Goal: Transaction & Acquisition: Purchase product/service

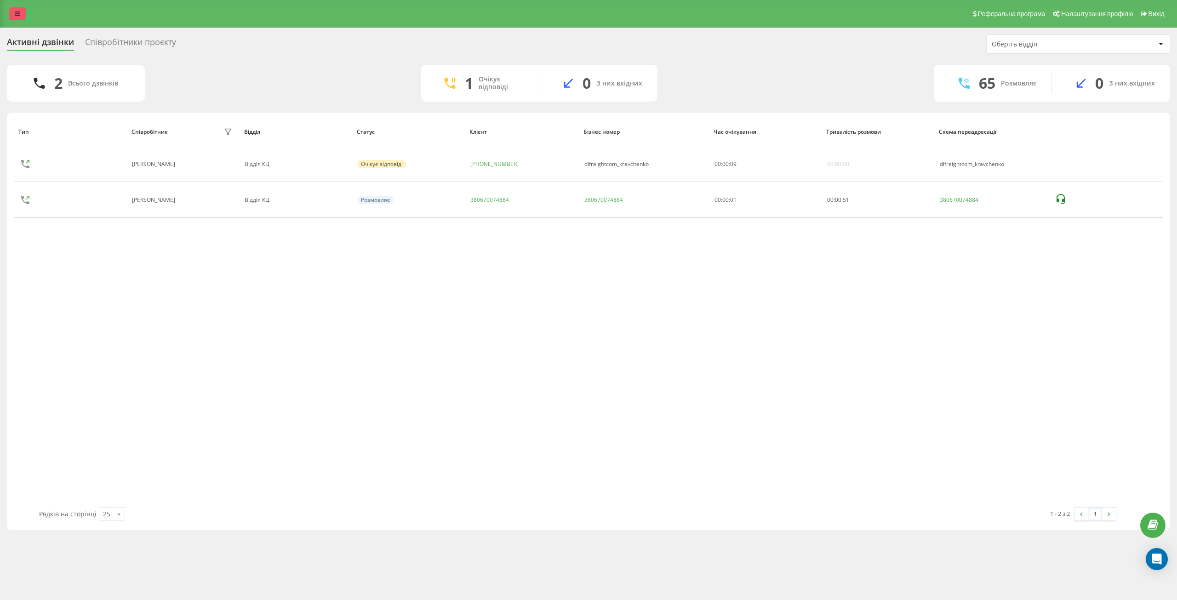
click at [14, 8] on link at bounding box center [17, 13] width 17 height 13
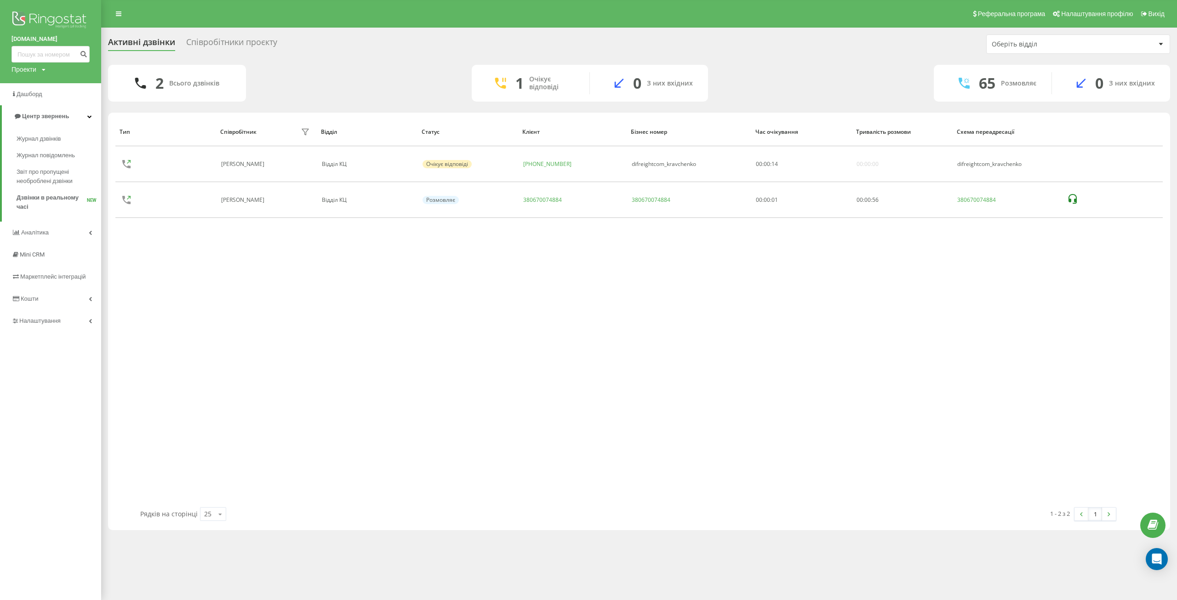
click at [58, 19] on img at bounding box center [50, 20] width 78 height 23
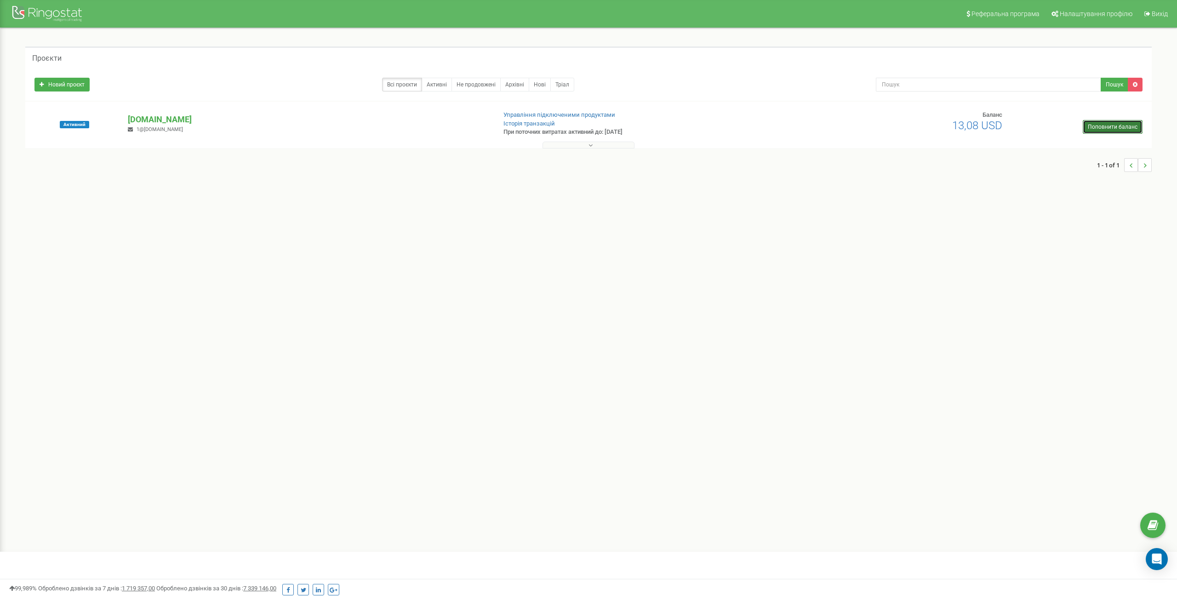
click at [1104, 126] on link "Поповнити баланс" at bounding box center [1113, 127] width 60 height 14
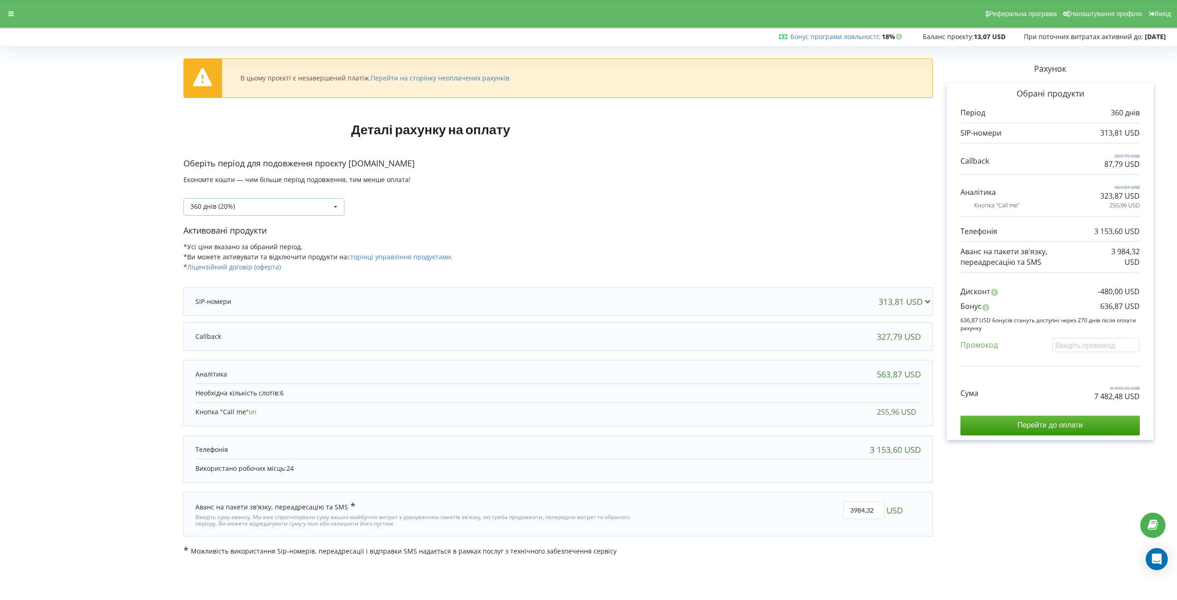
click at [325, 206] on div "360 днів (20%) Поповнити баланс без подовження" at bounding box center [264, 206] width 161 height 17
click at [240, 244] on div "90 днів" at bounding box center [264, 240] width 160 height 17
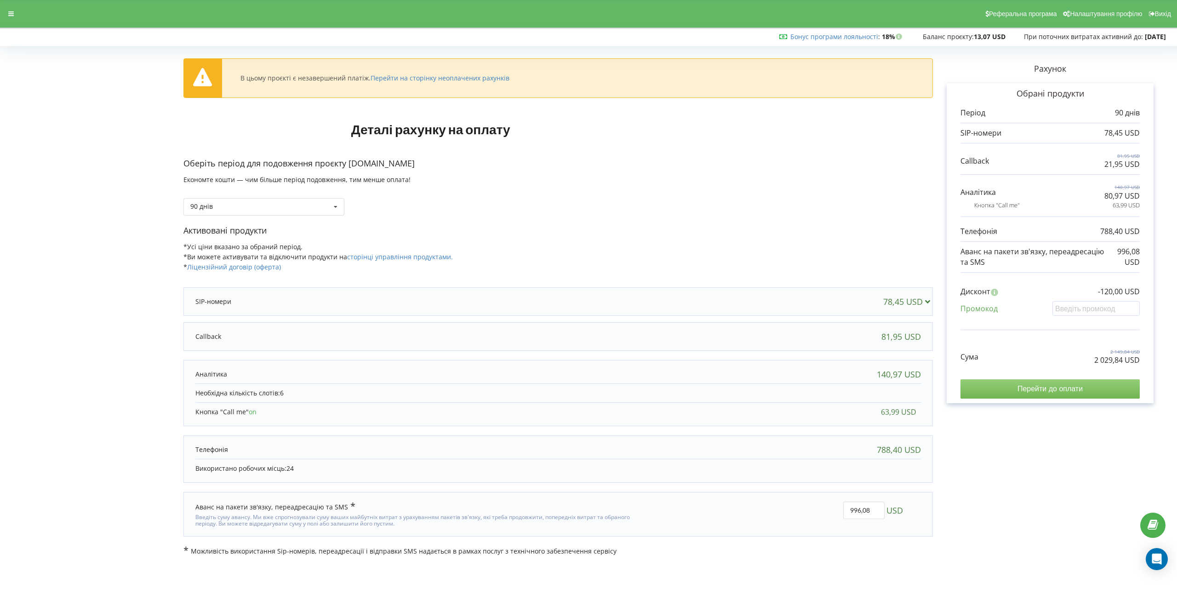
click at [1060, 391] on input "Перейти до оплати" at bounding box center [1050, 388] width 179 height 19
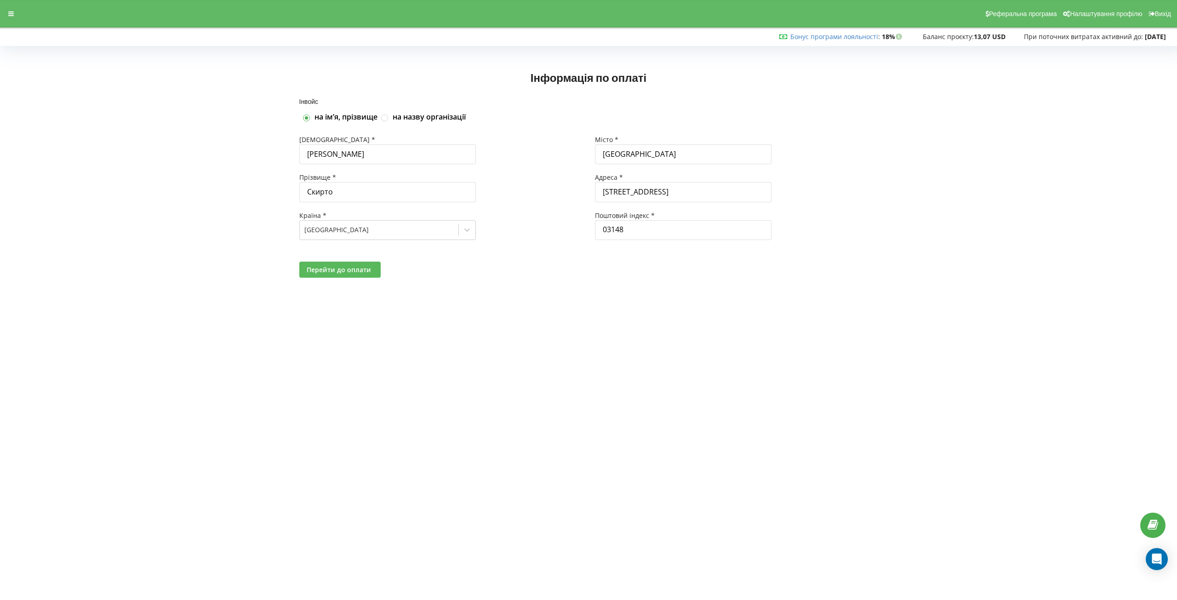
click at [336, 269] on span "Перейти до оплати" at bounding box center [339, 269] width 64 height 9
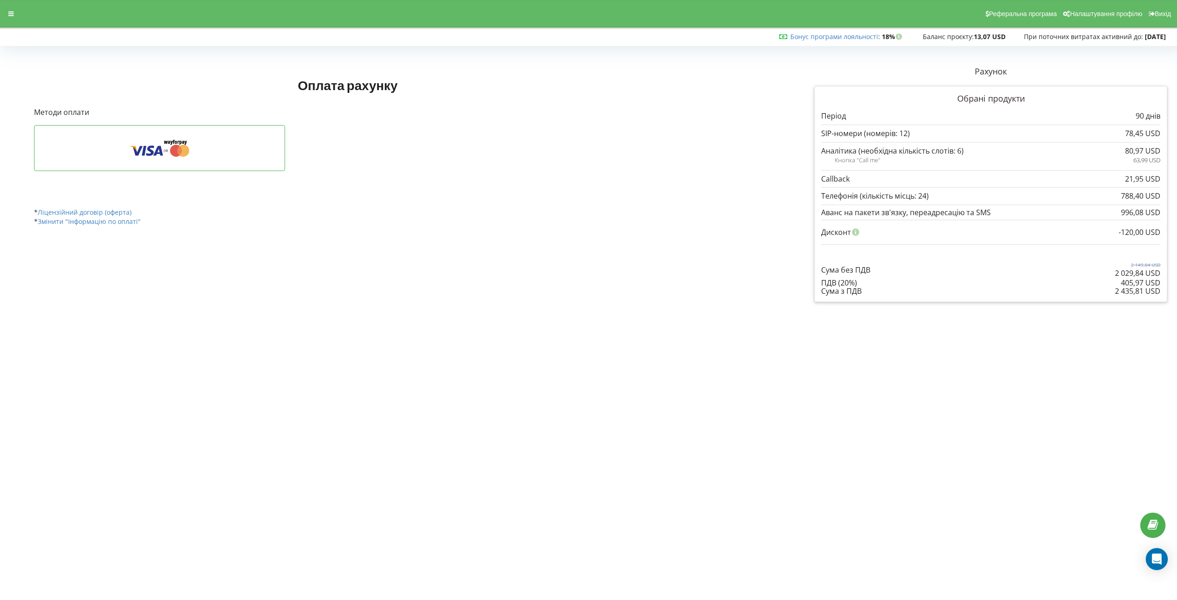
drag, startPoint x: 1111, startPoint y: 293, endPoint x: 1115, endPoint y: 290, distance: 5.0
click at [1115, 290] on div "2 435,81 USD Сума з ПДВ" at bounding box center [990, 291] width 339 height 8
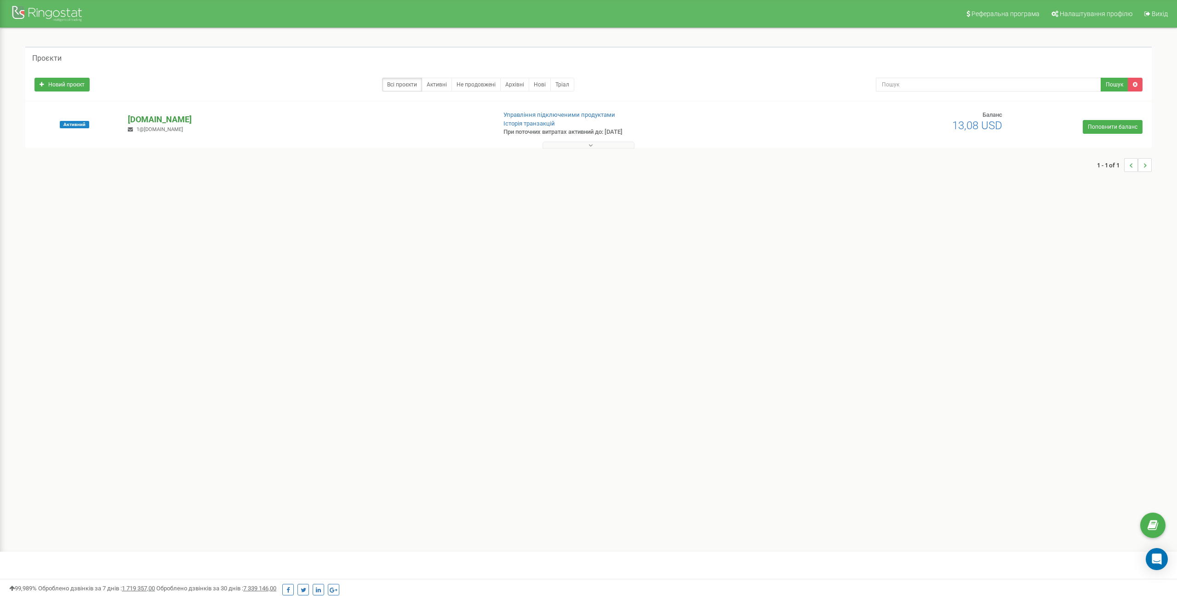
click at [164, 119] on p "[DOMAIN_NAME]" at bounding box center [308, 120] width 360 height 12
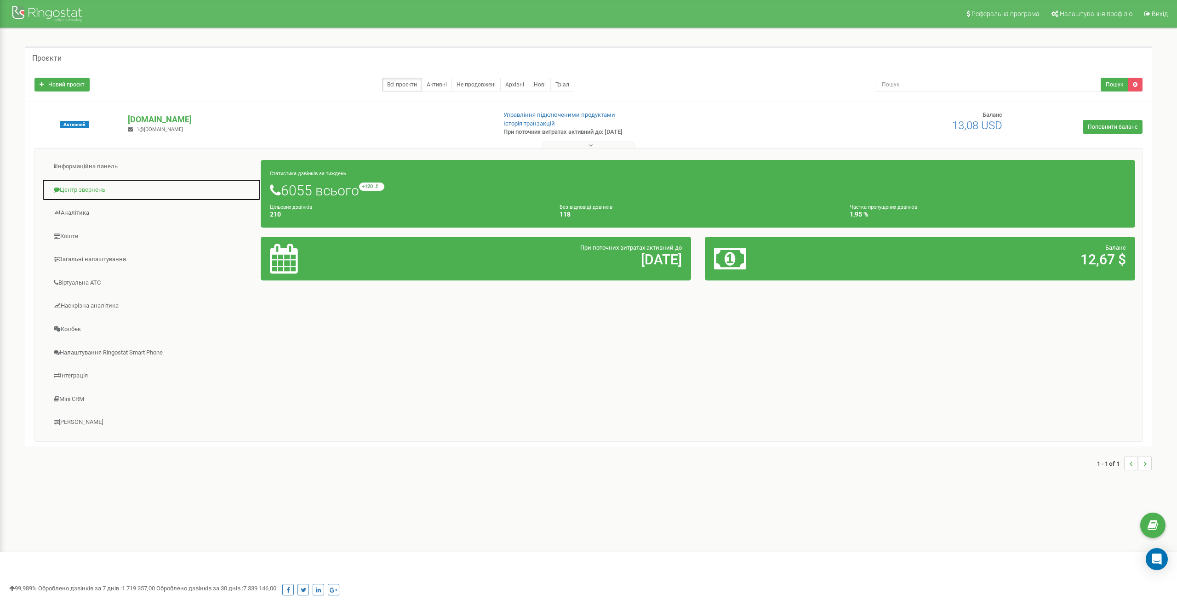
click at [86, 188] on link "Центр звернень" at bounding box center [151, 190] width 219 height 23
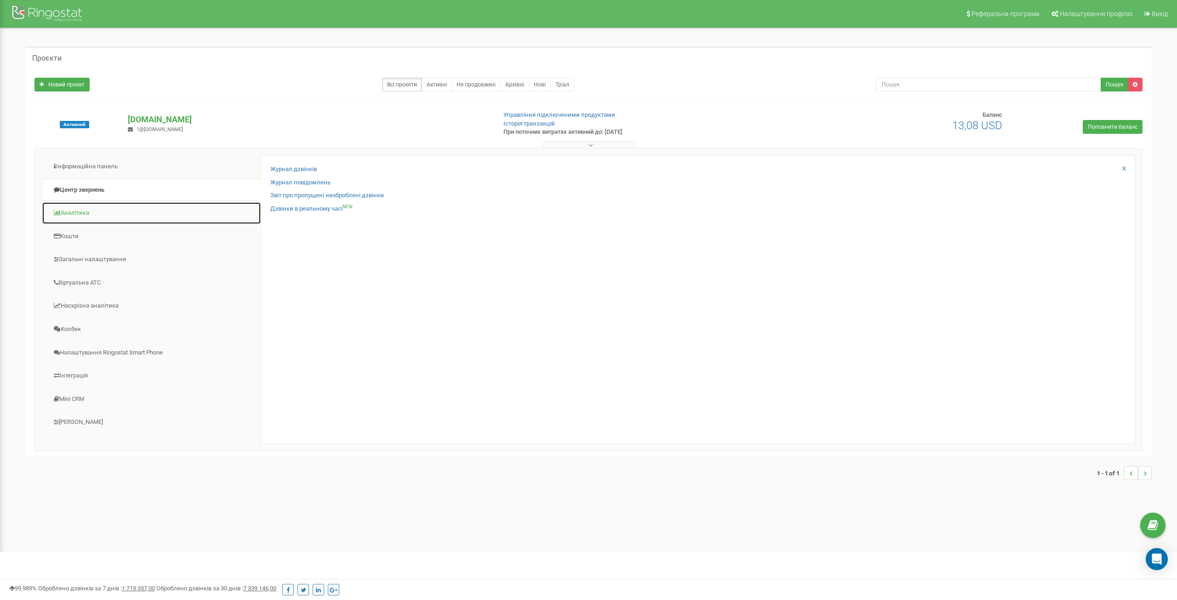
click at [63, 216] on link "Аналiтика" at bounding box center [151, 213] width 219 height 23
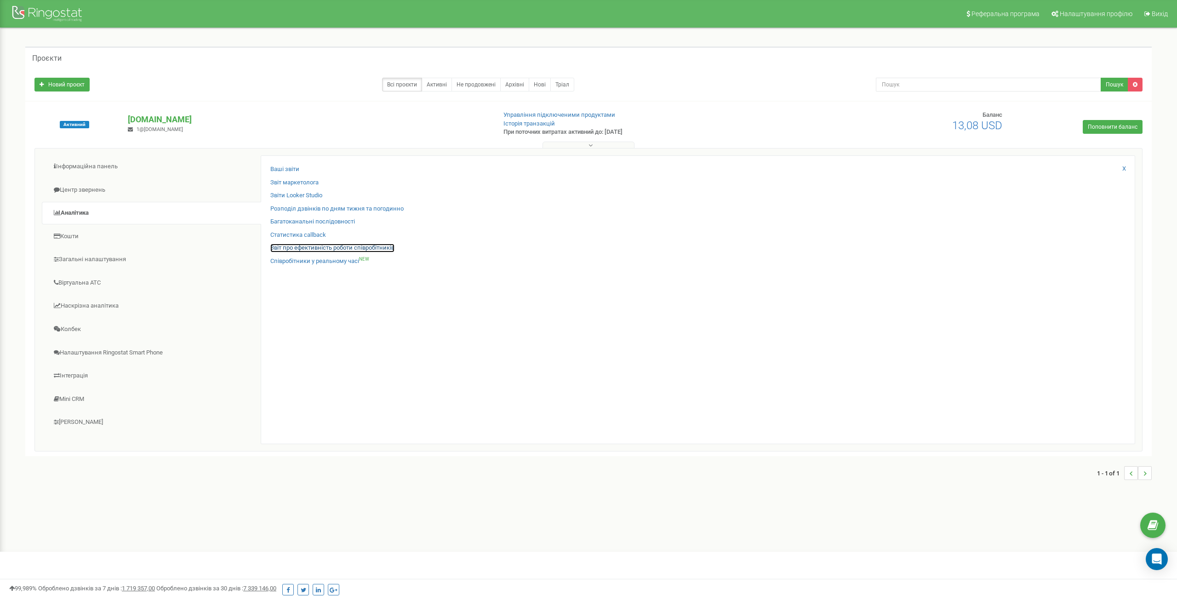
click at [316, 249] on link "Звіт про ефективність роботи співробітників" at bounding box center [332, 248] width 124 height 9
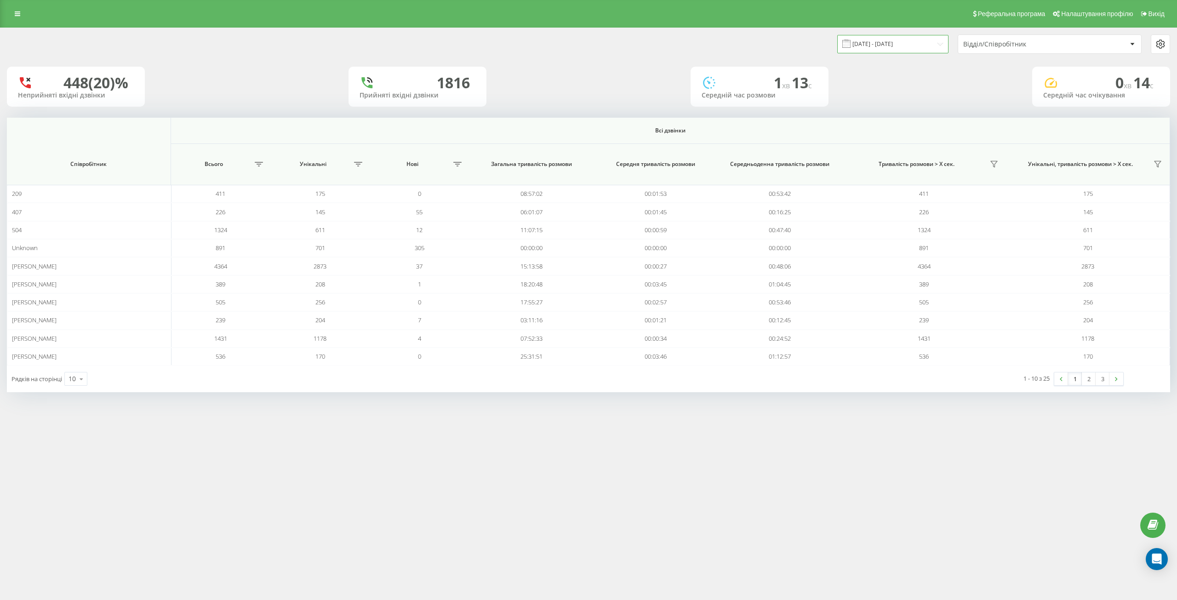
click at [909, 41] on input "[DATE] - [DATE]" at bounding box center [892, 44] width 111 height 18
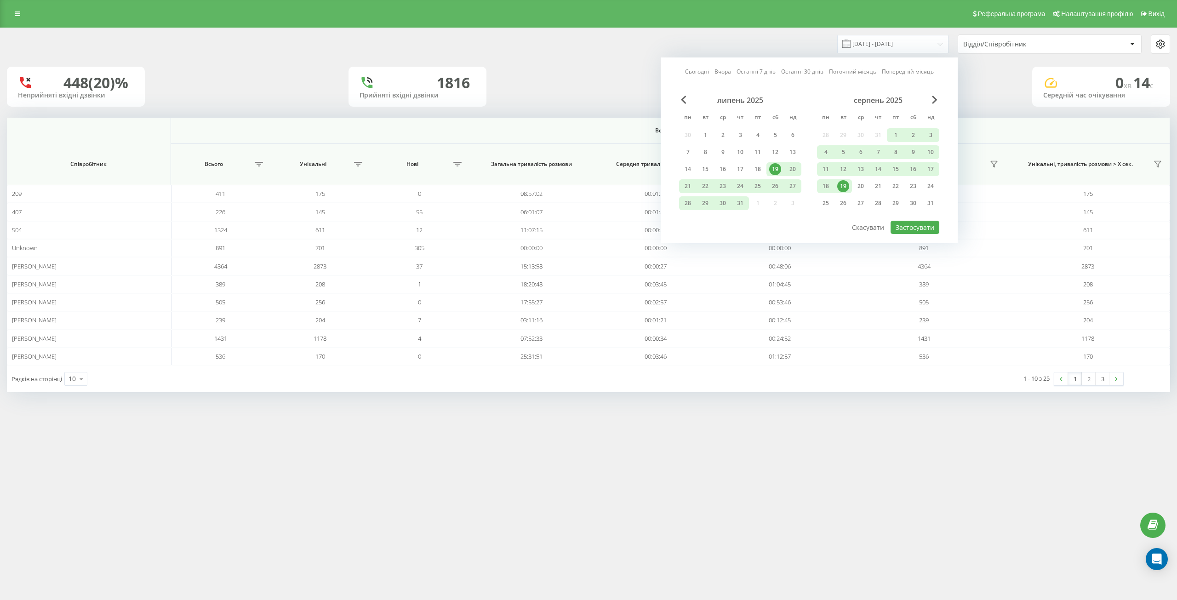
click at [841, 184] on div "19" at bounding box center [843, 186] width 12 height 12
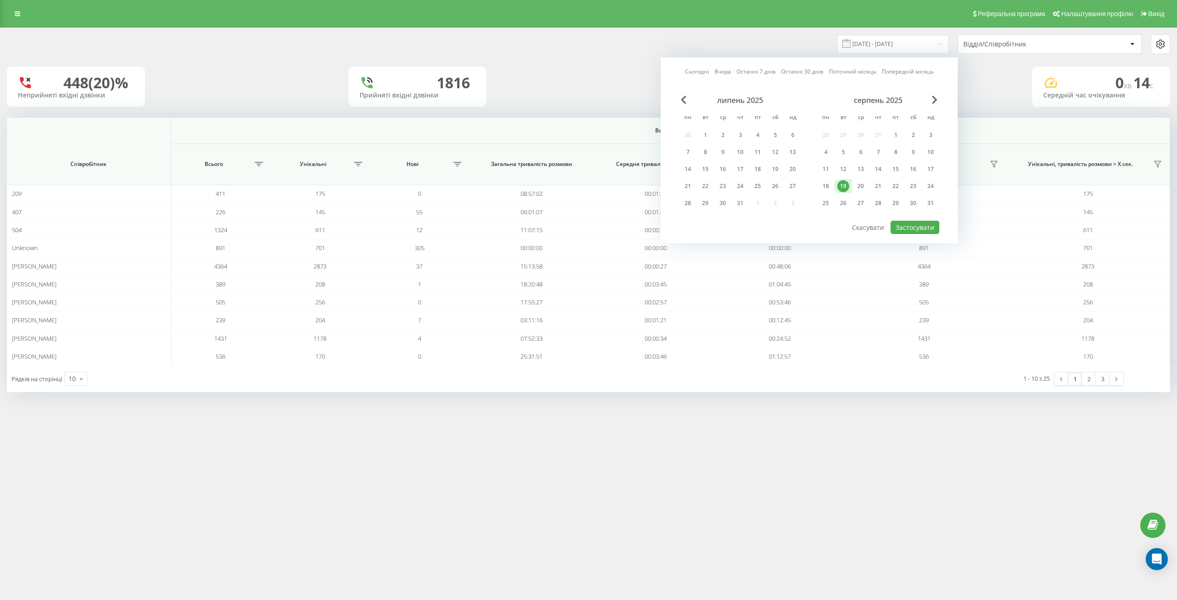
click at [841, 184] on div "19" at bounding box center [843, 186] width 12 height 12
click at [847, 188] on div "19" at bounding box center [843, 186] width 12 height 12
click at [848, 185] on div "19" at bounding box center [843, 186] width 12 height 12
click at [908, 225] on button "Застосувати" at bounding box center [915, 227] width 49 height 13
type input "[DATE] - [DATE]"
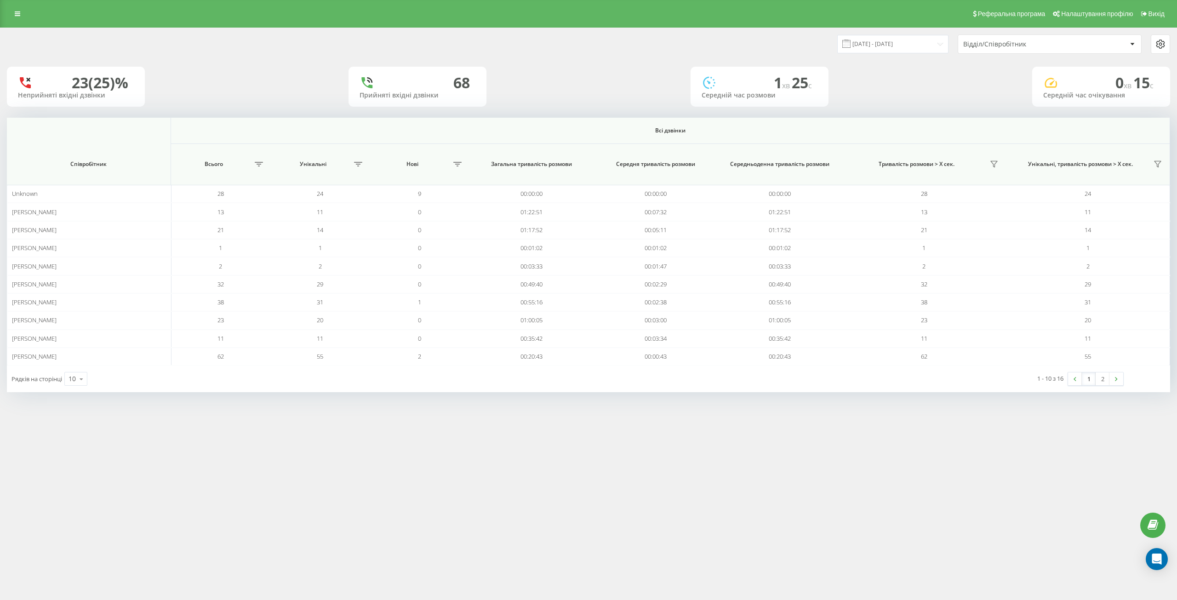
click at [1039, 46] on div "Відділ/Співробітник" at bounding box center [1019, 44] width 110 height 8
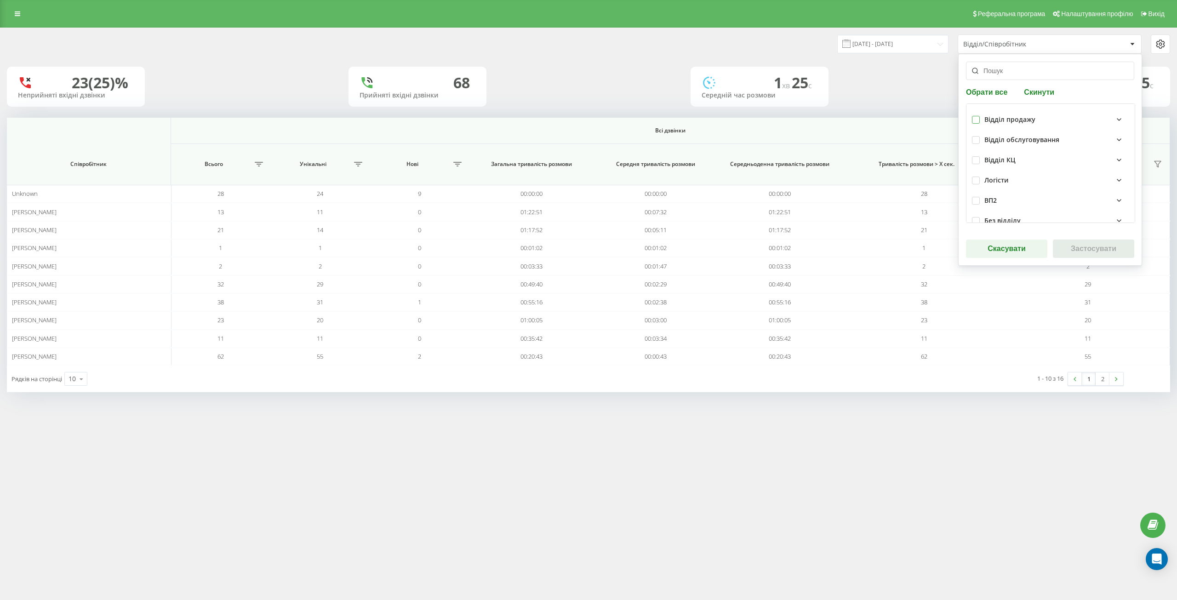
click at [977, 116] on label at bounding box center [976, 116] width 8 height 0
checkbox input "true"
click at [1105, 252] on button "Застосувати" at bounding box center [1093, 249] width 81 height 18
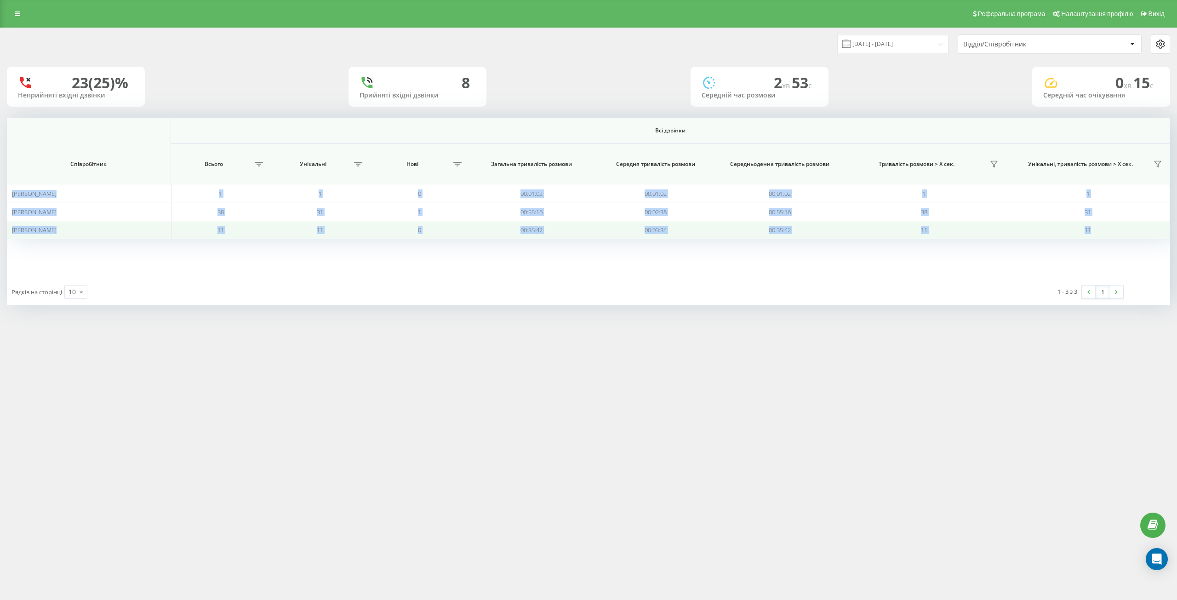
drag, startPoint x: 12, startPoint y: 194, endPoint x: 1092, endPoint y: 231, distance: 1080.5
click at [1092, 231] on tbody "[PERSON_NAME] 1 1 0 00:01:02 00:01:02 00:01:02 1 1 [PERSON_NAME] 38 31 1 00:55:…" at bounding box center [589, 212] width 1164 height 54
copy tbody "[PERSON_NAME] 1 1 0 00:01:02 00:01:02 00:01:02 1 1 [PERSON_NAME] 38 31 1 00:55:…"
